Goal: Information Seeking & Learning: Learn about a topic

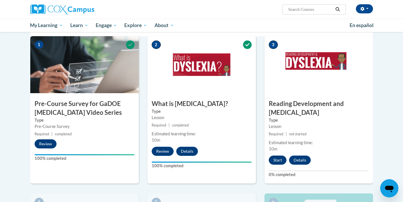
click at [274, 156] on button "Start" at bounding box center [278, 160] width 18 height 9
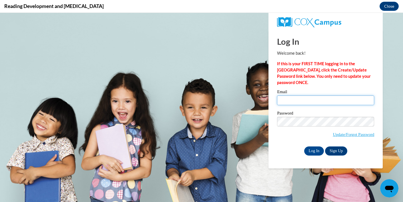
type input "mbigham@starkvillesd.com"
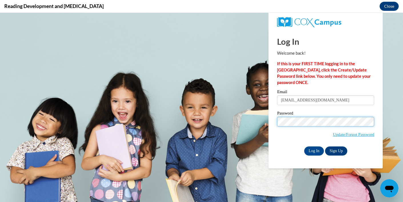
click at [313, 150] on input "Log In" at bounding box center [314, 151] width 20 height 9
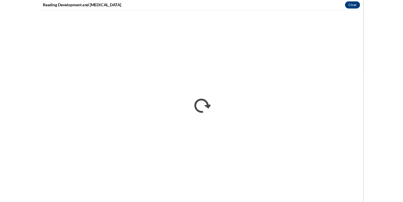
scroll to position [130, 0]
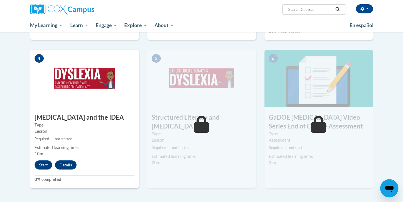
scroll to position [274, 0]
click at [45, 160] on button "Start" at bounding box center [44, 164] width 18 height 9
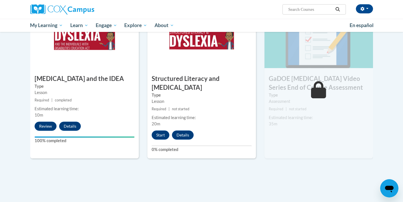
scroll to position [315, 0]
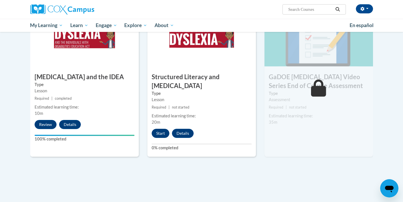
click at [162, 129] on button "Start" at bounding box center [161, 133] width 18 height 9
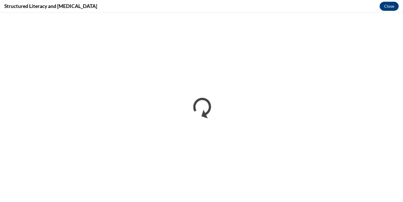
scroll to position [0, 0]
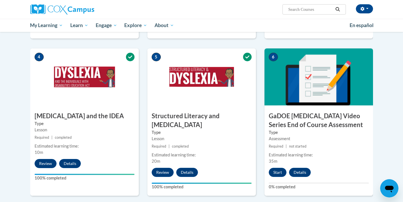
scroll to position [275, 0]
